Goal: Check status: Check status

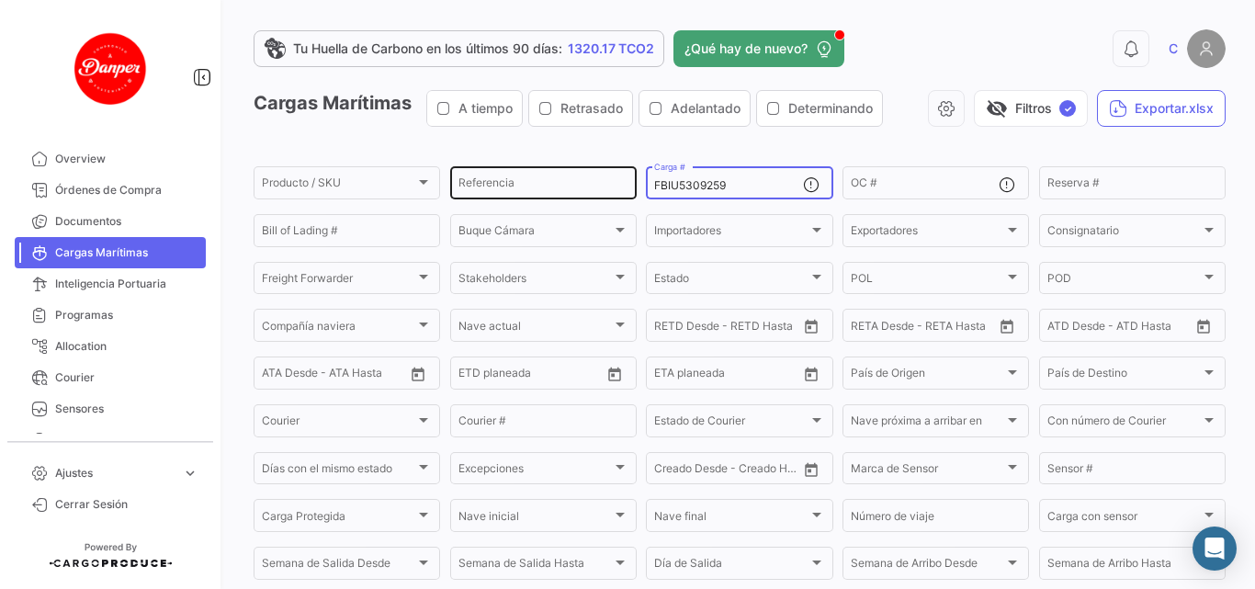
drag, startPoint x: 733, startPoint y: 185, endPoint x: 565, endPoint y: 191, distance: 168.2
click at [0, 0] on div "Producto / SKU Producto / SKU Referencia FBIU5309259 Carga # OC # Reserva # Bil…" at bounding box center [0, 0] width 0 height 0
paste input "FBIU5310120"
type input "FBIU5310120"
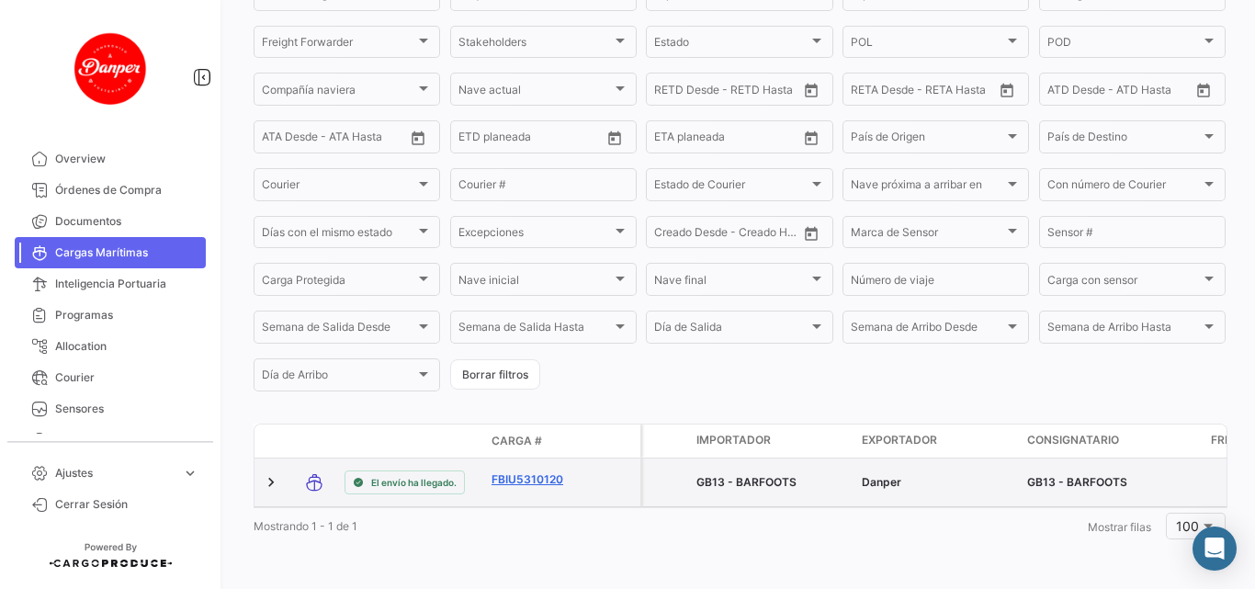
click at [527, 471] on link "FBIU5310120" at bounding box center [539, 479] width 96 height 17
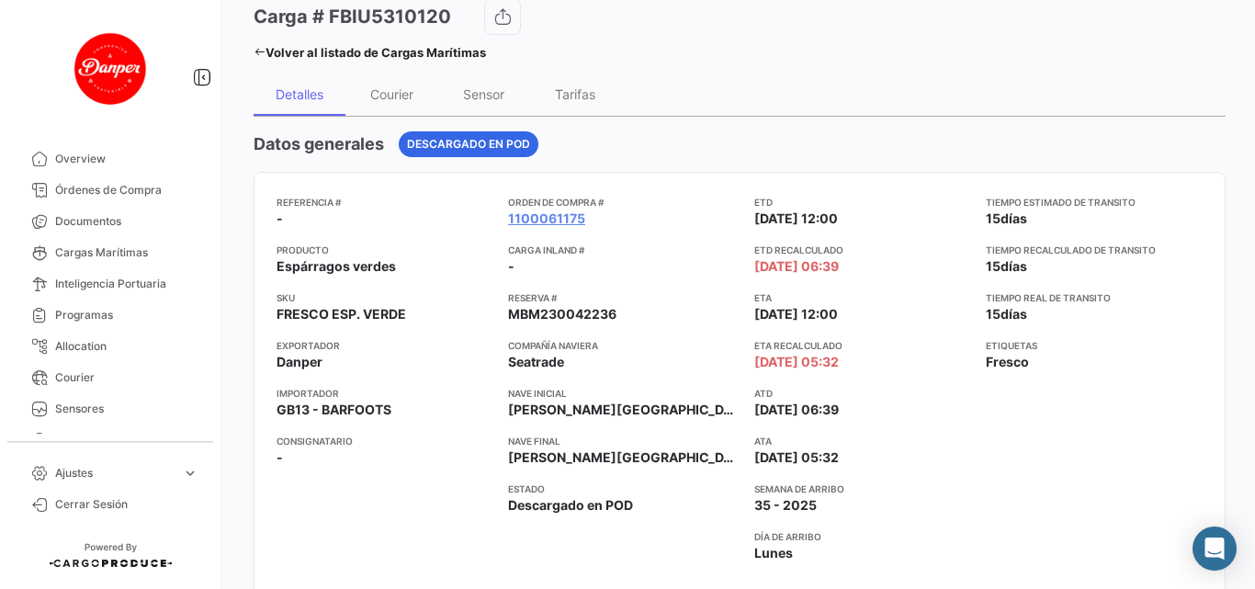
scroll to position [184, 0]
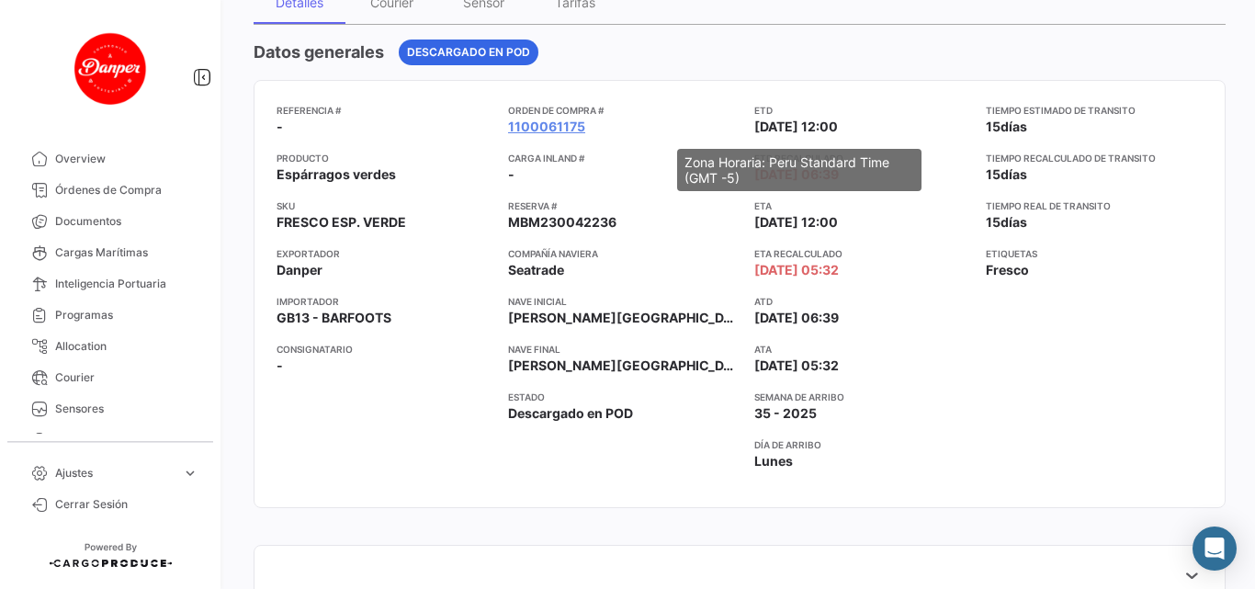
drag, startPoint x: 700, startPoint y: 138, endPoint x: 825, endPoint y: 128, distance: 125.3
click at [825, 128] on div "Referencia # - Producto Espárragos verdes SKU FRESCO ESP. VERDE Exportador Danp…" at bounding box center [739, 294] width 926 height 382
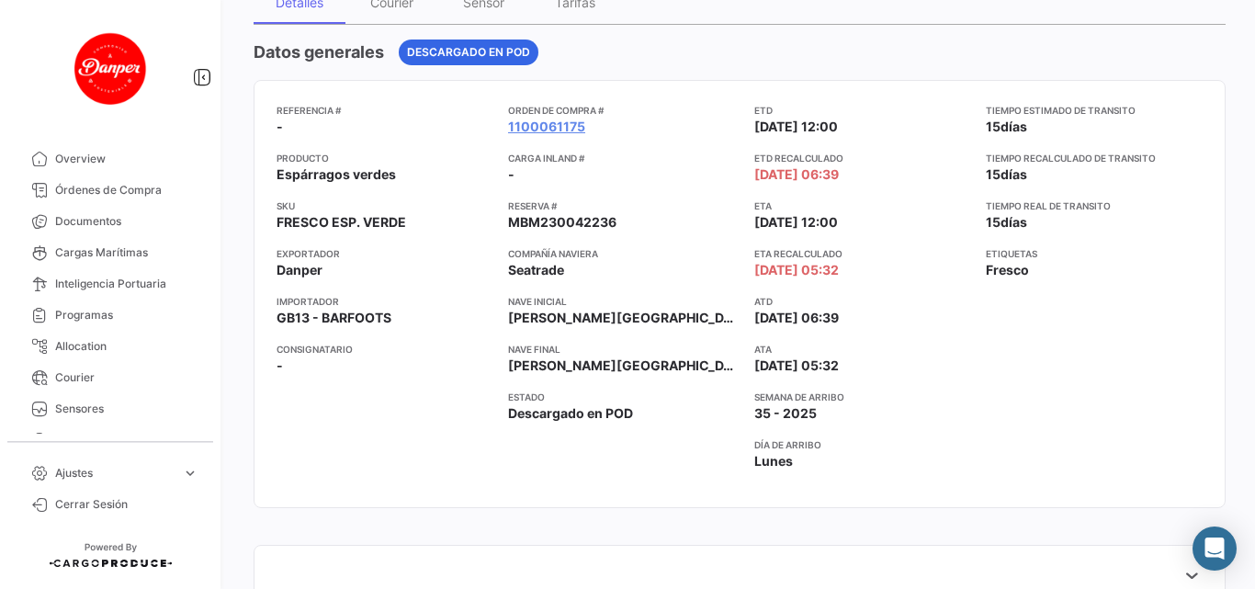
click at [841, 73] on div "Datos generales Descargado en POD Referencia # - Producto Espárragos verdes SKU…" at bounding box center [740, 284] width 972 height 490
